Goal: Task Accomplishment & Management: Manage account settings

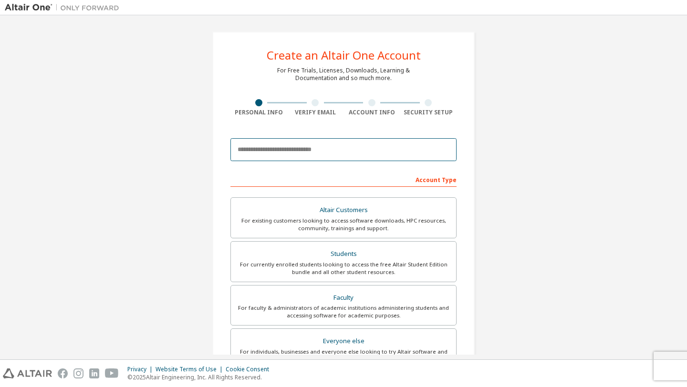
click at [273, 148] on input "email" at bounding box center [343, 149] width 226 height 23
type input "**********"
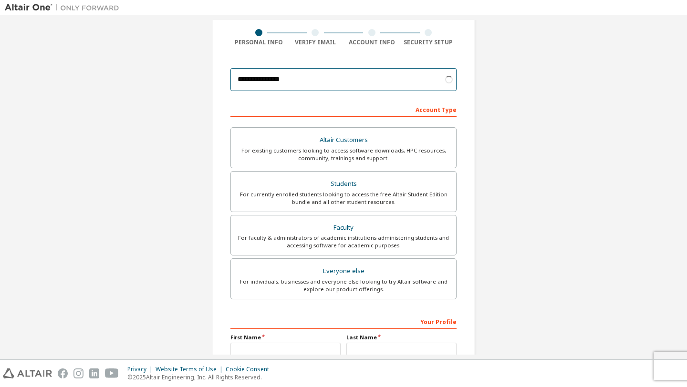
scroll to position [71, 0]
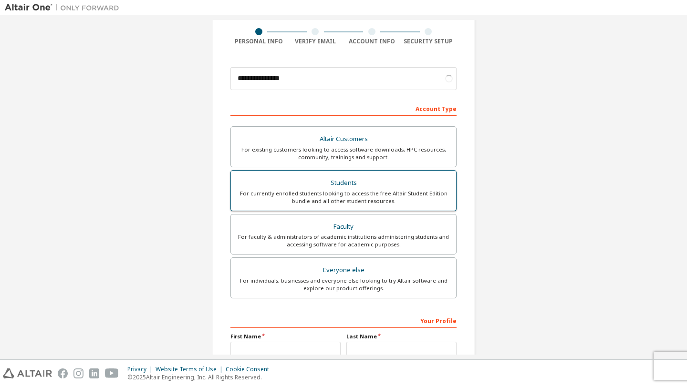
click at [310, 193] on div "For currently enrolled students looking to access the free Altair Student Editi…" at bounding box center [344, 197] width 214 height 15
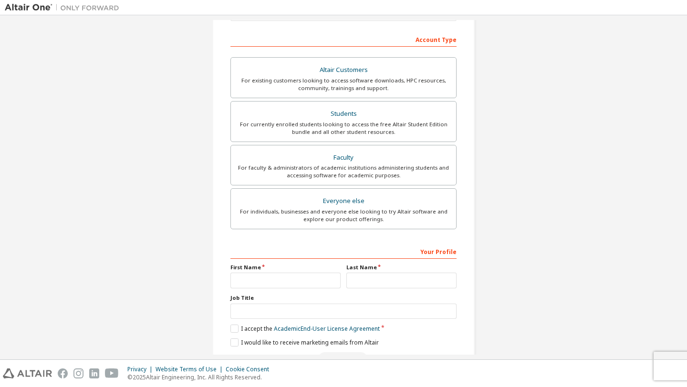
scroll to position [170, 0]
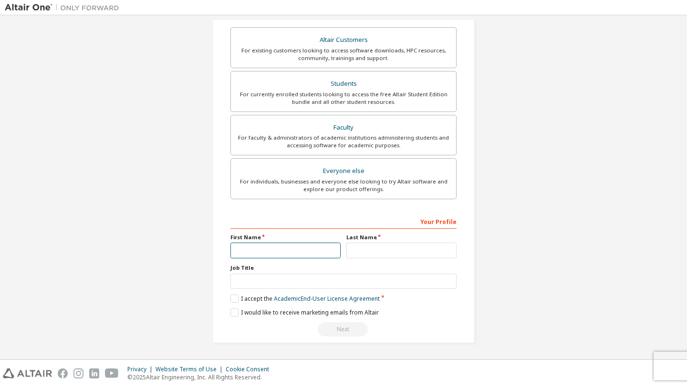
click at [262, 250] on input "text" at bounding box center [285, 251] width 110 height 16
type input "*****"
click at [234, 299] on label "I accept the Academic End-User License Agreement" at bounding box center [304, 299] width 149 height 8
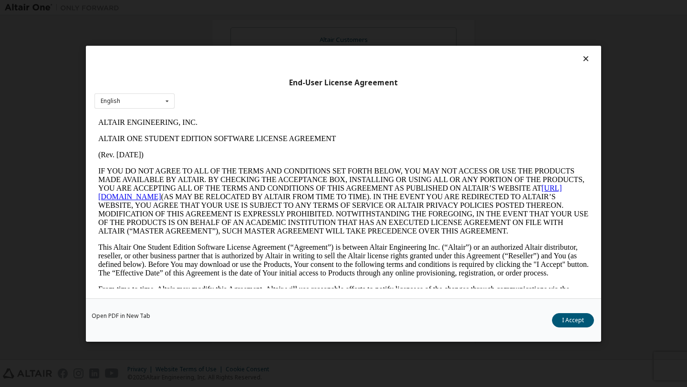
scroll to position [0, 0]
click at [562, 321] on button "I Accept" at bounding box center [573, 320] width 42 height 14
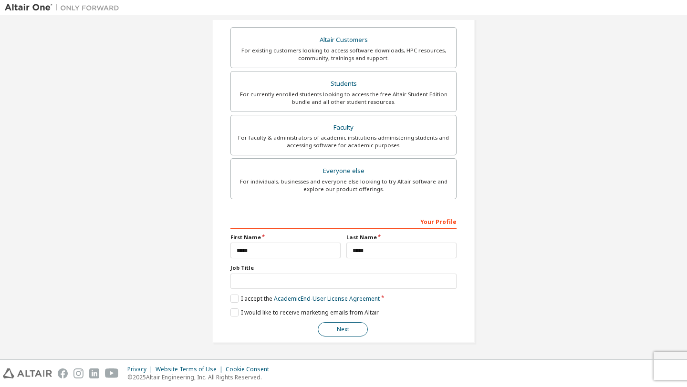
click at [337, 333] on button "Next" at bounding box center [343, 330] width 50 height 14
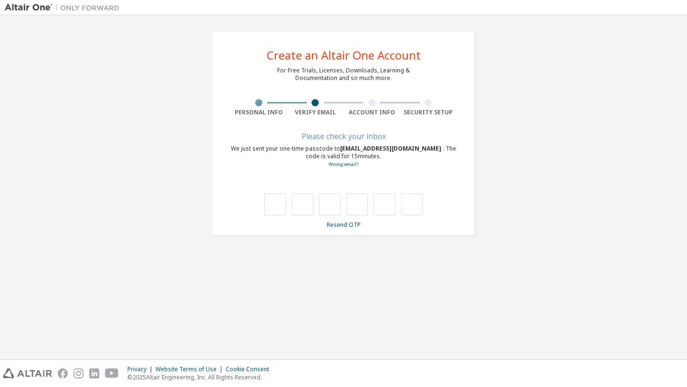
type input "*"
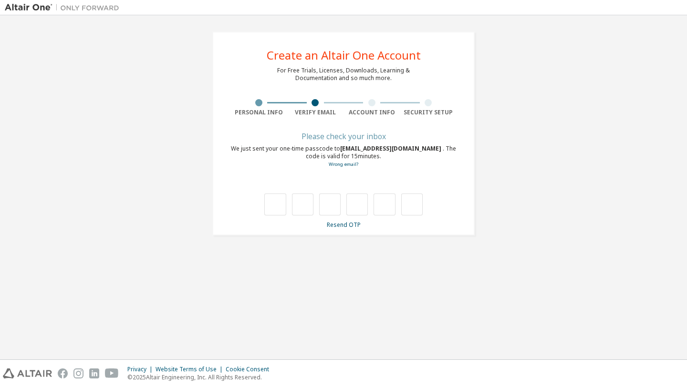
type input "*"
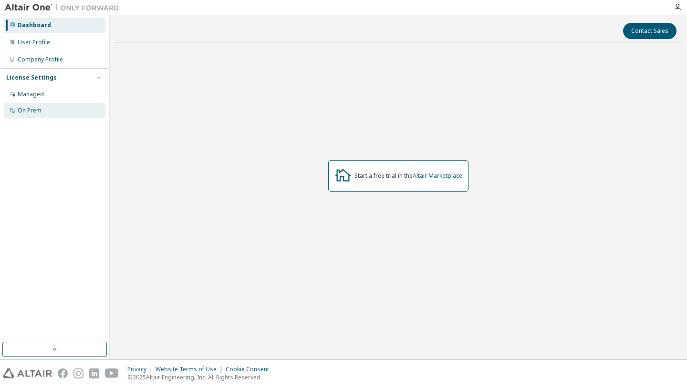
click at [28, 113] on div "On Prem" at bounding box center [30, 111] width 24 height 8
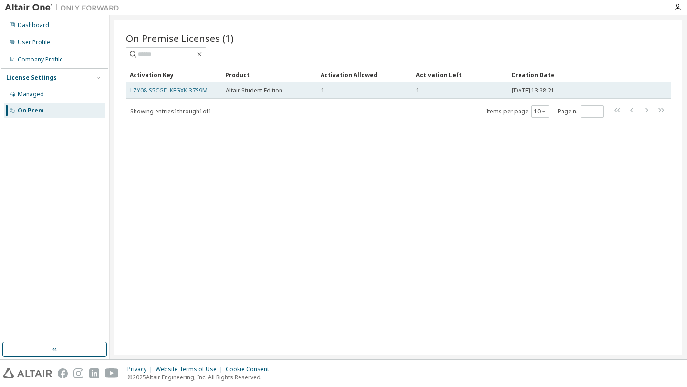
click at [188, 88] on link "LZY08-S5CGD-KFGXK-37S9M" at bounding box center [168, 90] width 77 height 8
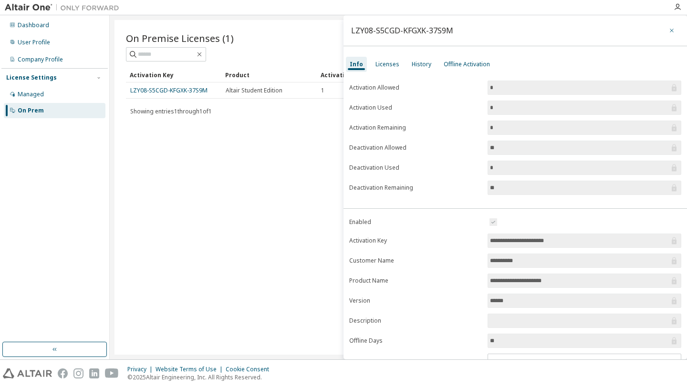
click at [669, 27] on icon "button" at bounding box center [671, 31] width 7 height 8
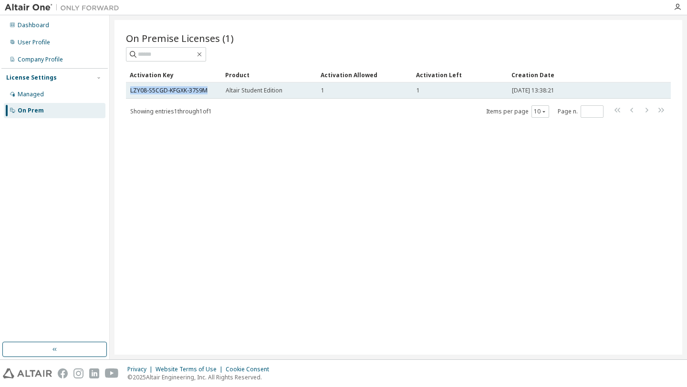
drag, startPoint x: 128, startPoint y: 91, endPoint x: 206, endPoint y: 91, distance: 78.2
click at [206, 91] on td "LZY08-S5CGD-KFGXK-37S9M" at bounding box center [173, 91] width 95 height 16
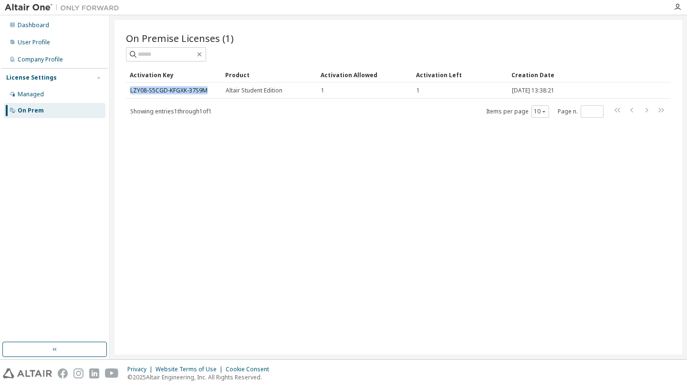
copy link "LZY08-S5CGD-KFGXK-37S9M"
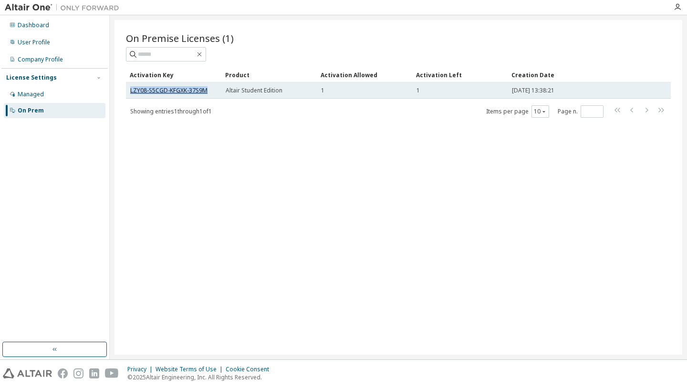
click at [156, 86] on link "LZY08-S5CGD-KFGXK-37S9M" at bounding box center [168, 90] width 77 height 8
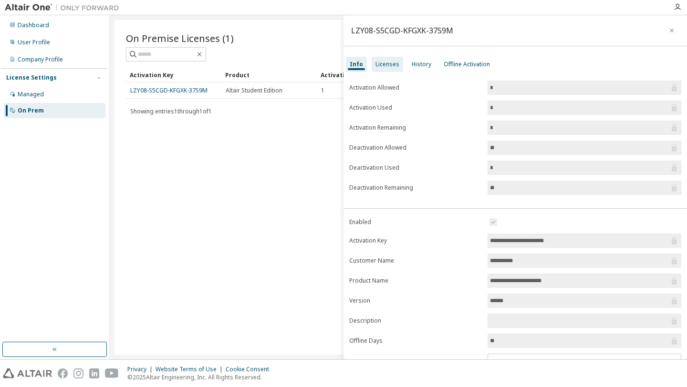
click at [378, 60] on div "Licenses" at bounding box center [387, 64] width 31 height 15
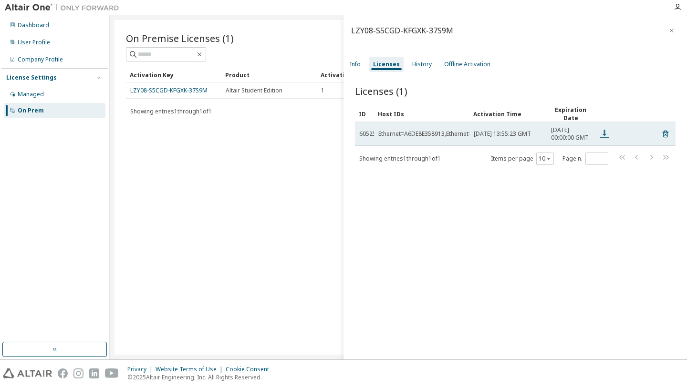
click at [603, 140] on icon at bounding box center [604, 133] width 11 height 11
